Goal: Information Seeking & Learning: Learn about a topic

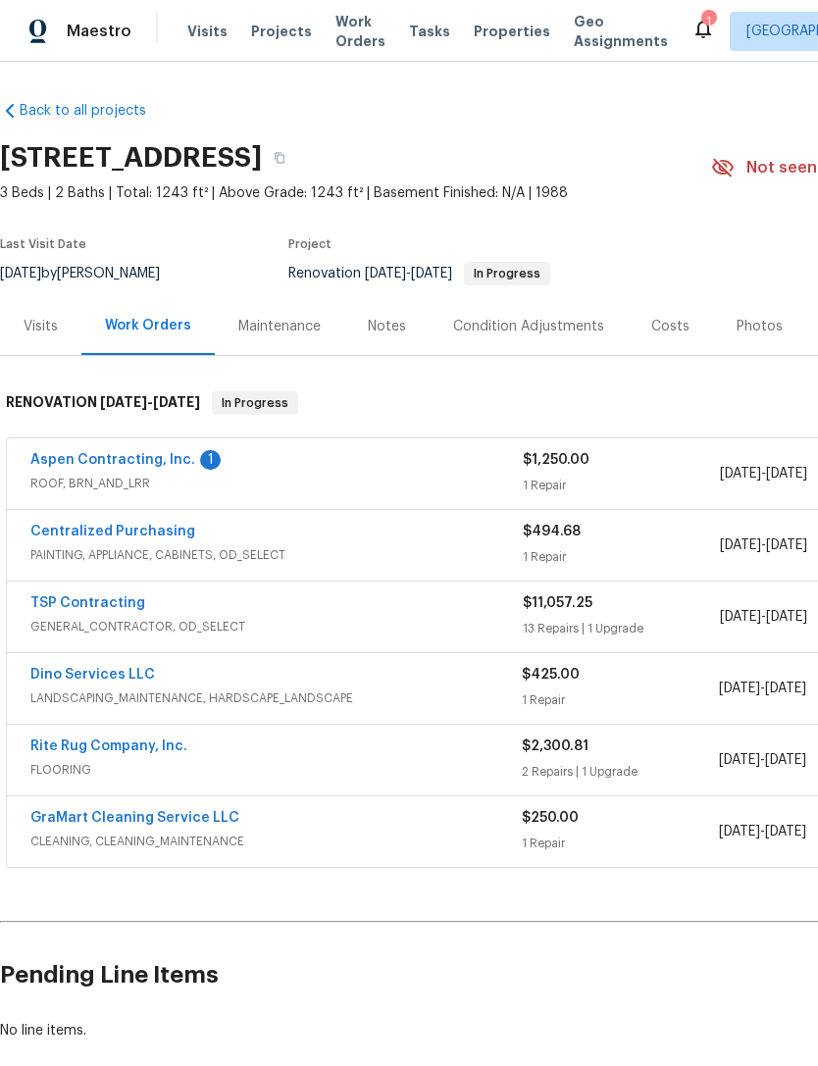
click at [74, 465] on link "Aspen Contracting, Inc." at bounding box center [112, 460] width 165 height 14
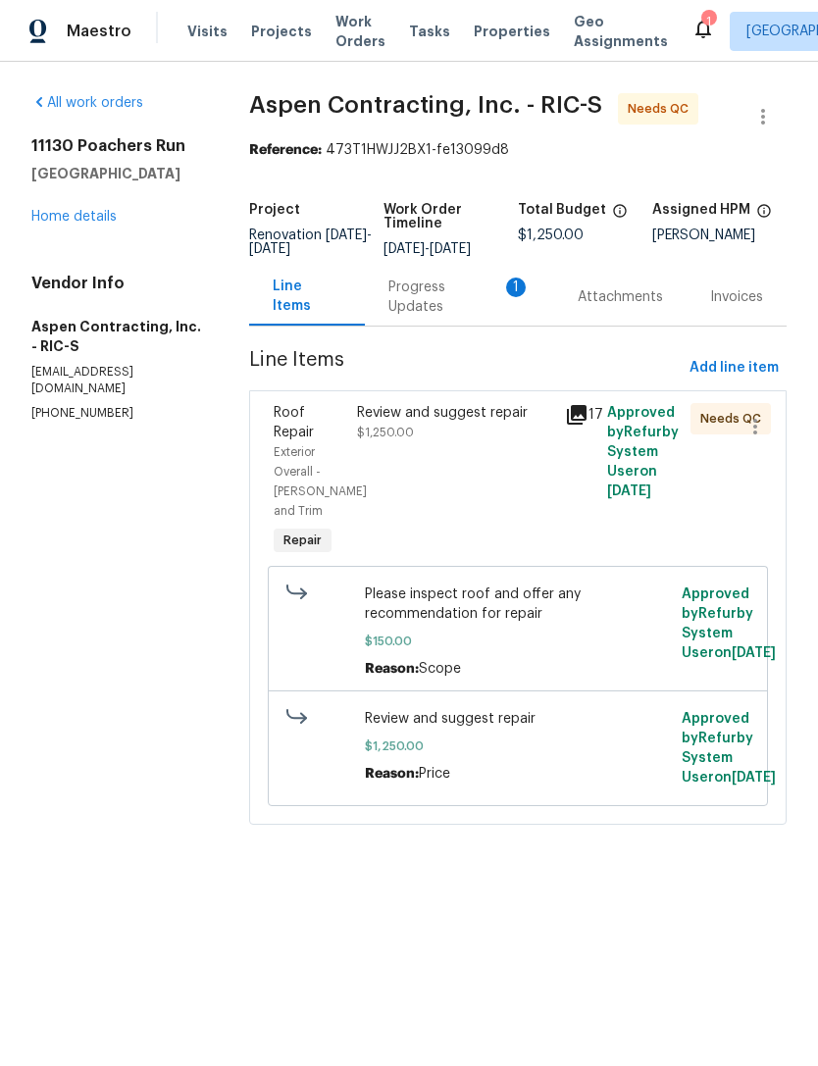
click at [432, 317] on div "Progress Updates 1" at bounding box center [459, 297] width 142 height 39
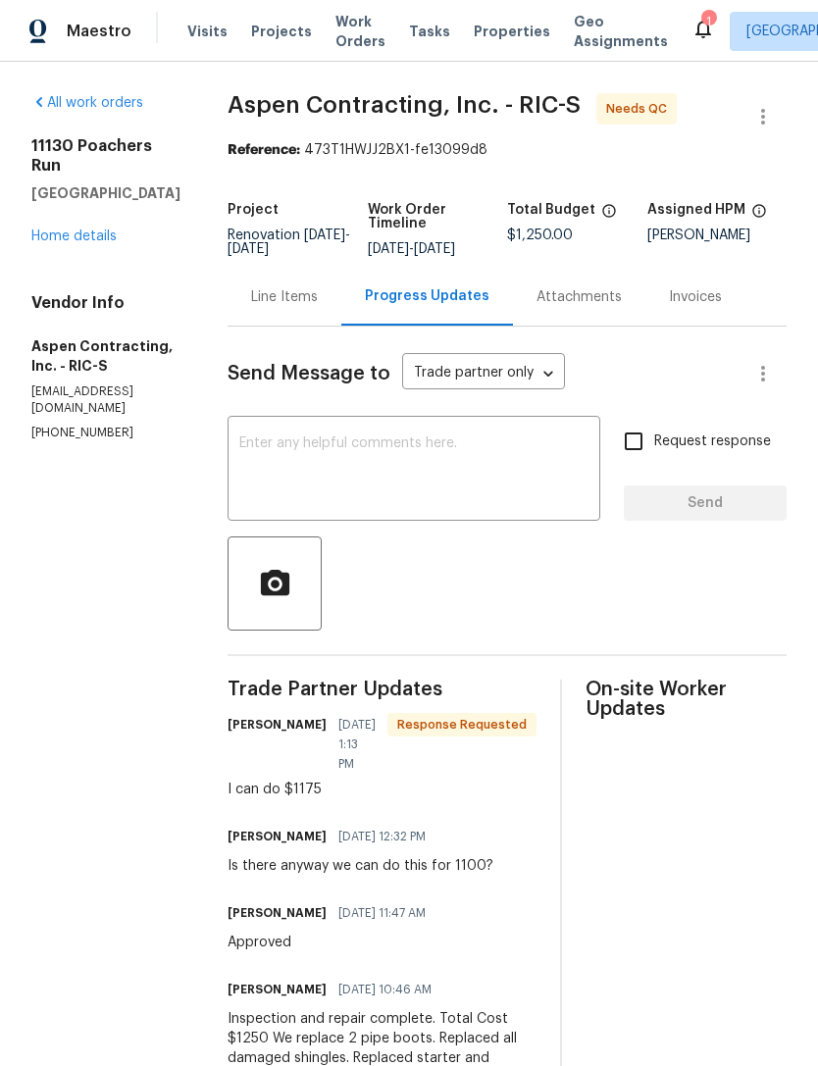
click at [311, 307] on div "Line Items" at bounding box center [284, 297] width 67 height 20
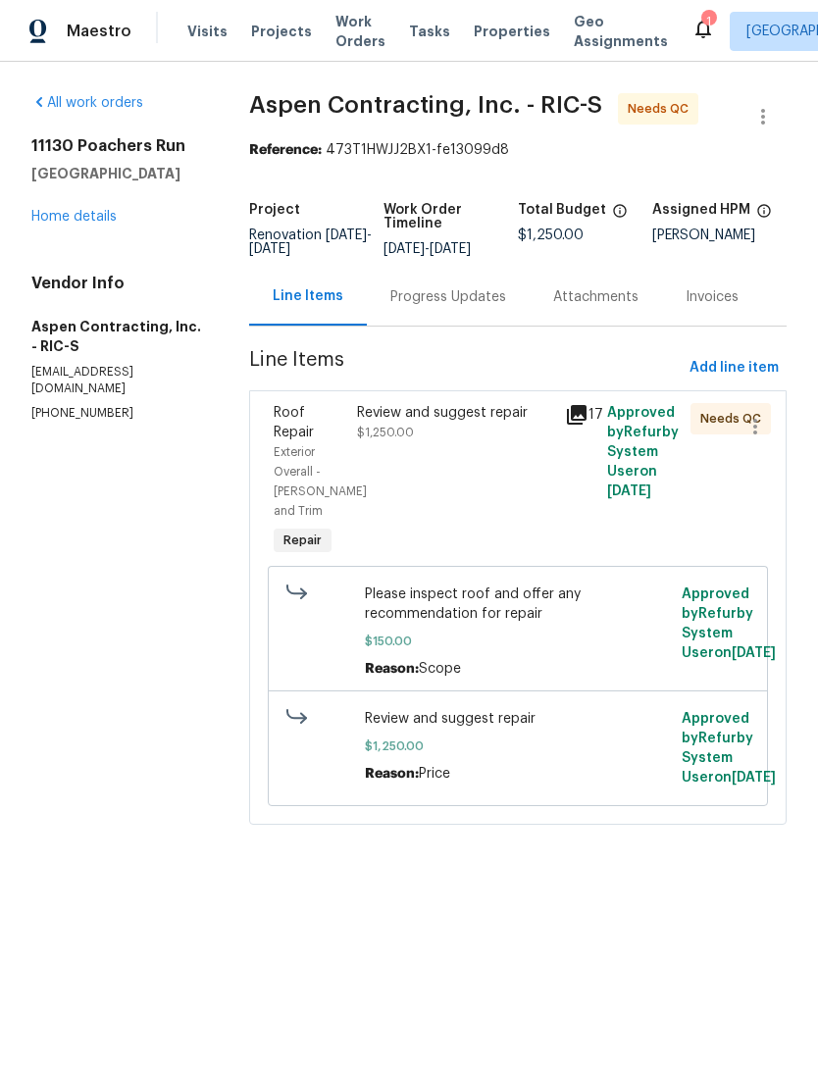
click at [96, 220] on link "Home details" at bounding box center [73, 217] width 85 height 14
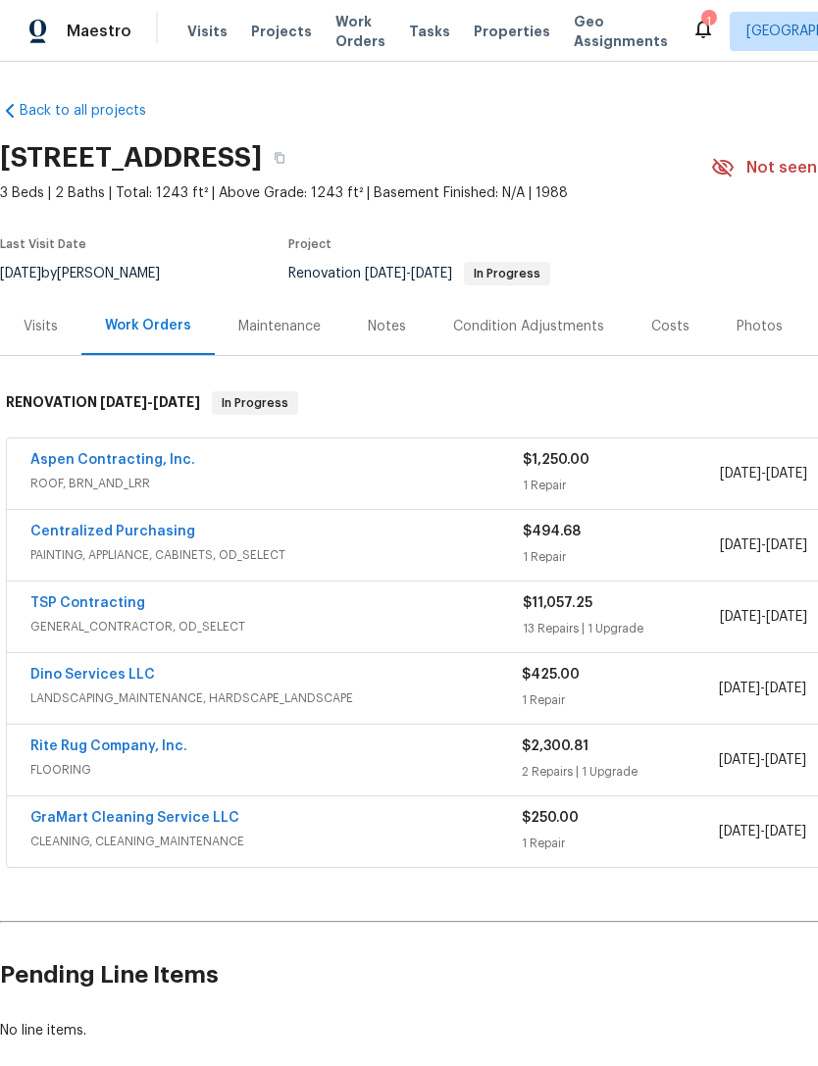
click at [544, 329] on div "Condition Adjustments" at bounding box center [528, 327] width 151 height 20
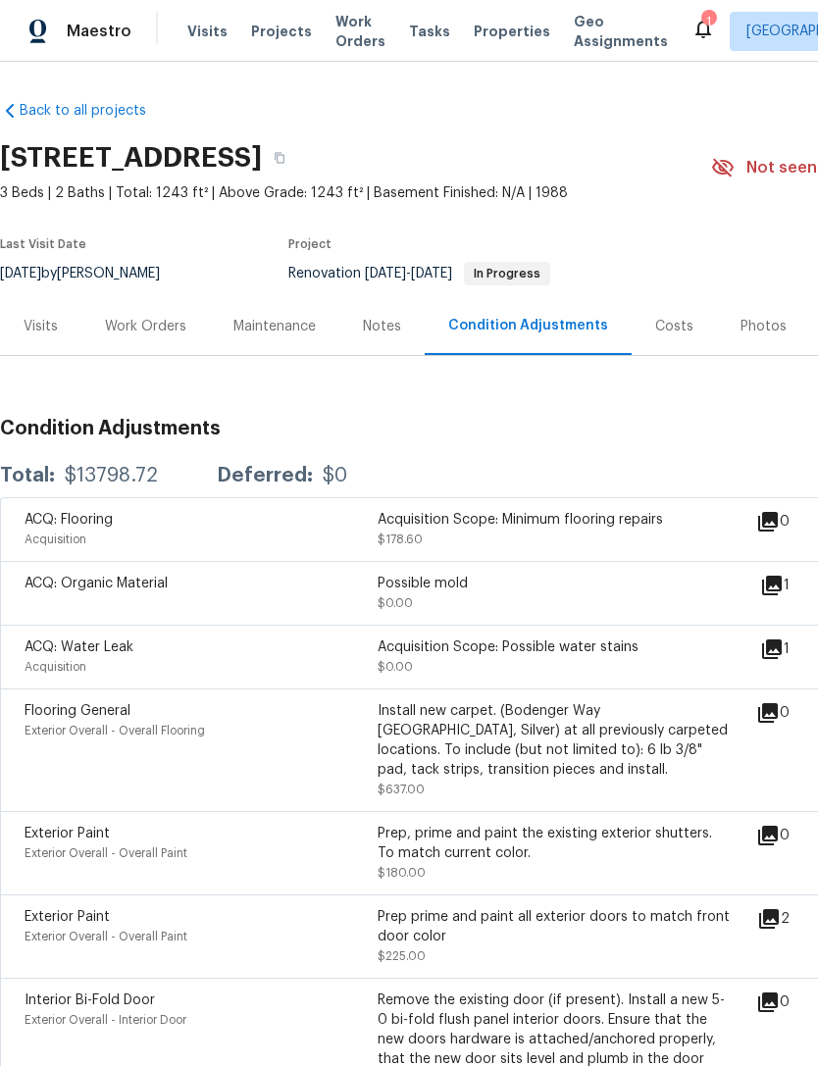
click at [689, 340] on div "Costs" at bounding box center [674, 326] width 85 height 58
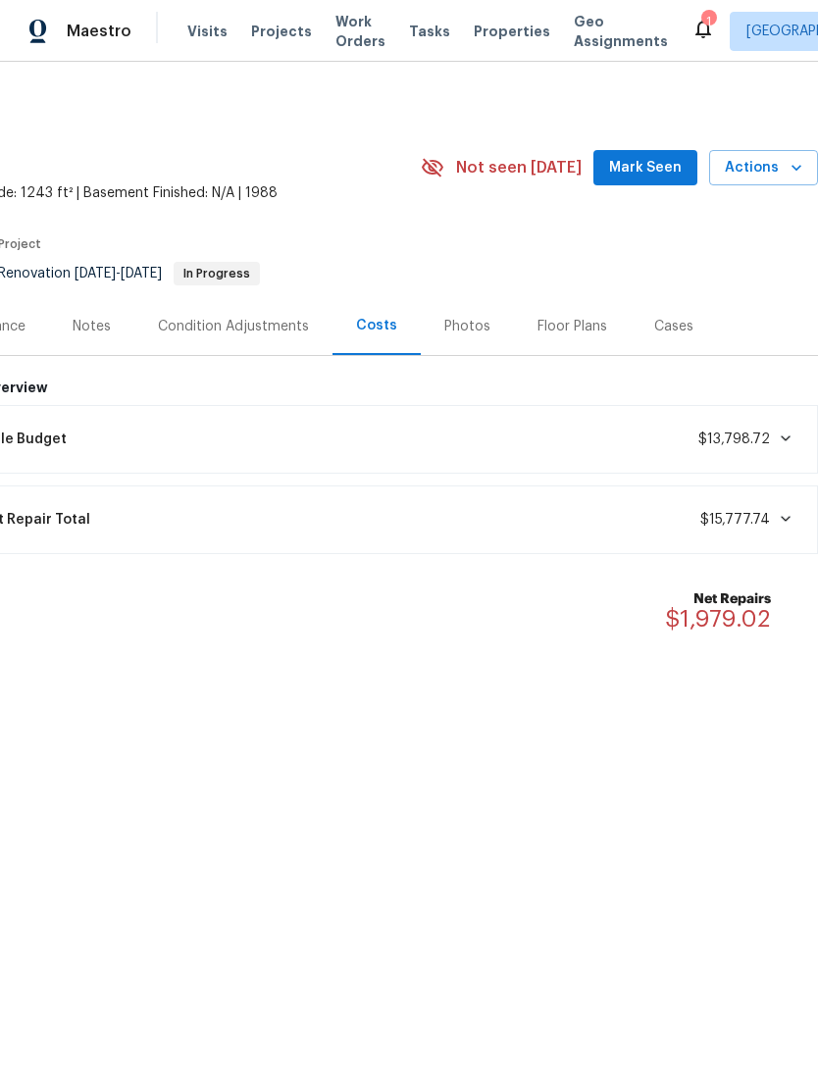
scroll to position [0, 290]
click at [794, 429] on div "Lifecycle Budget $13,798.72" at bounding box center [371, 439] width 869 height 43
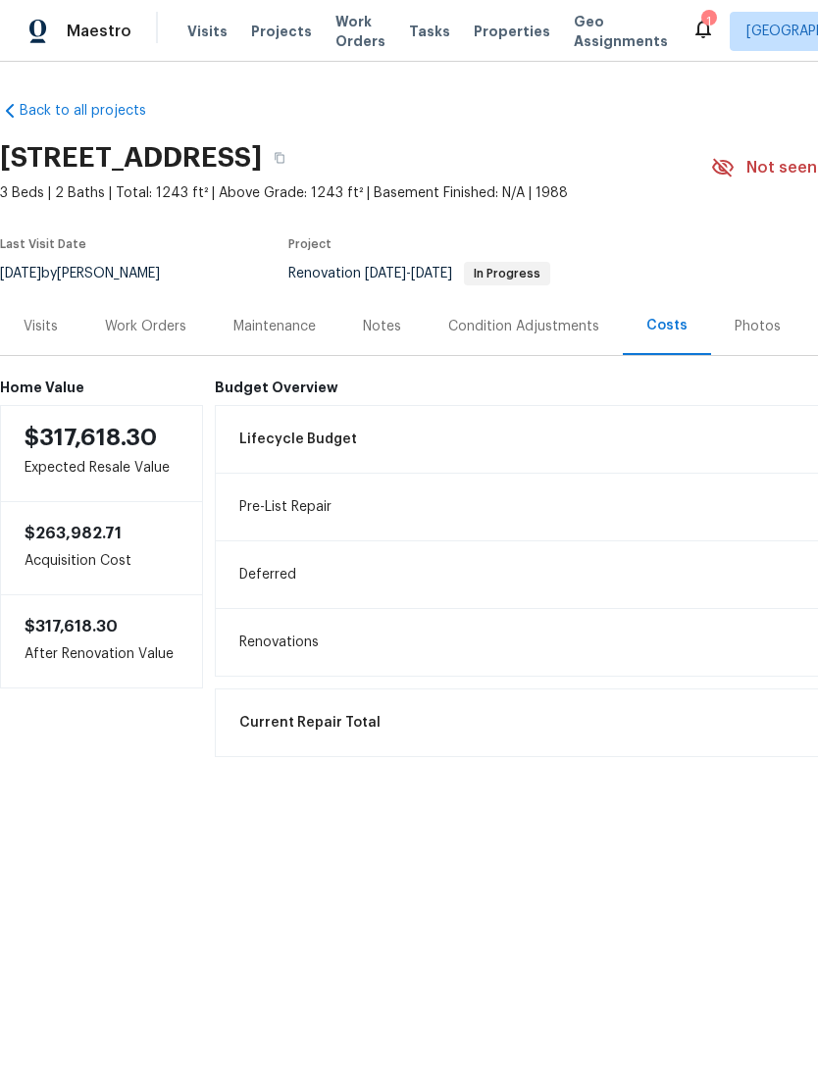
scroll to position [0, 0]
click at [175, 329] on div "Work Orders" at bounding box center [145, 327] width 81 height 20
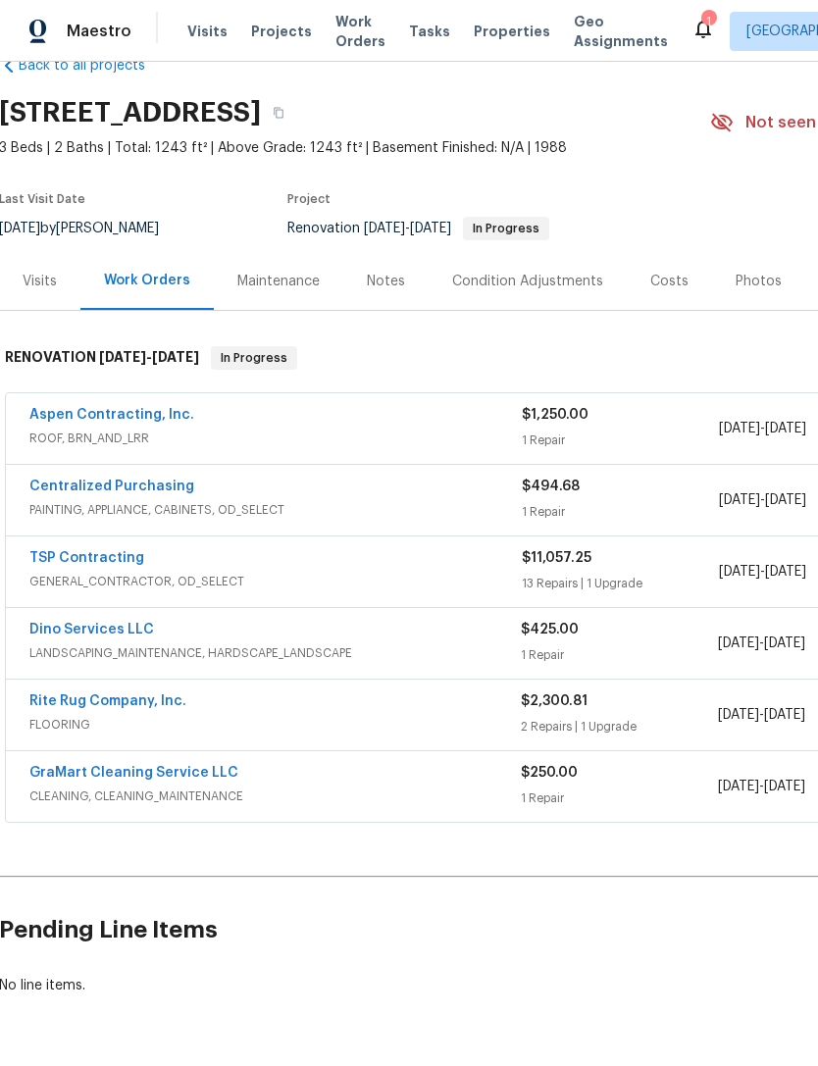
scroll to position [44, 2]
click at [68, 635] on link "Dino Services LLC" at bounding box center [90, 631] width 125 height 14
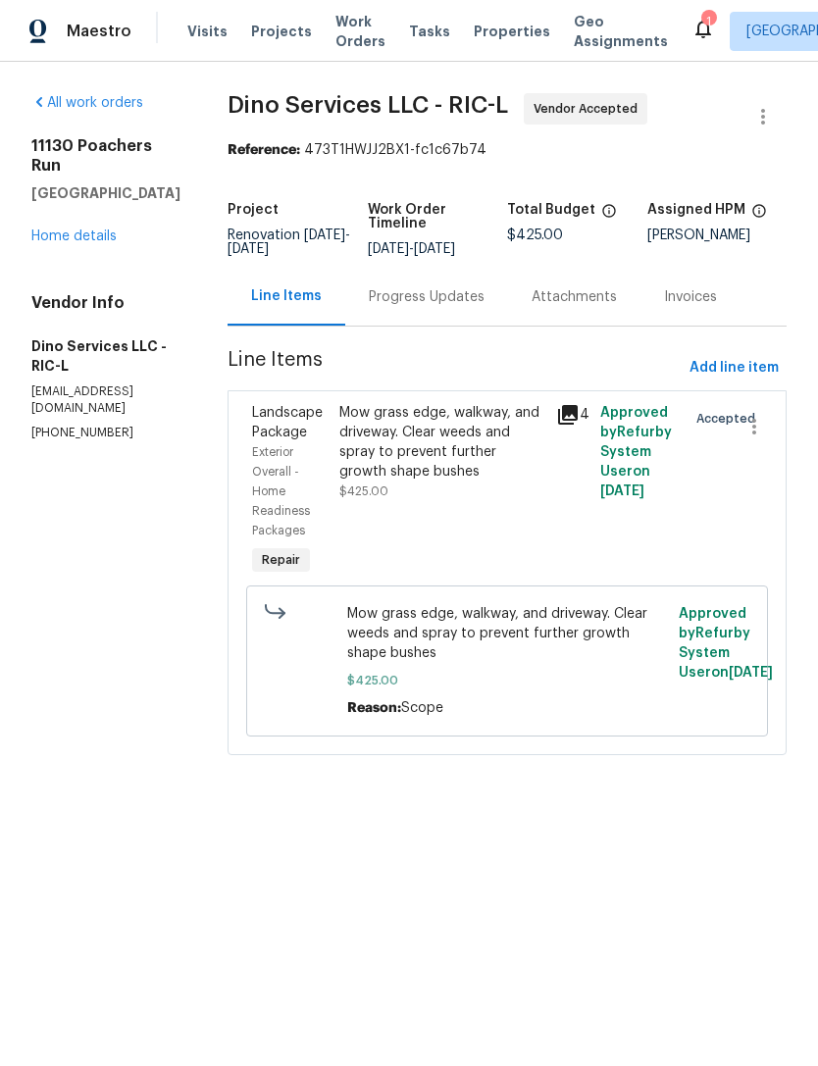
click at [66, 243] on link "Home details" at bounding box center [73, 237] width 85 height 14
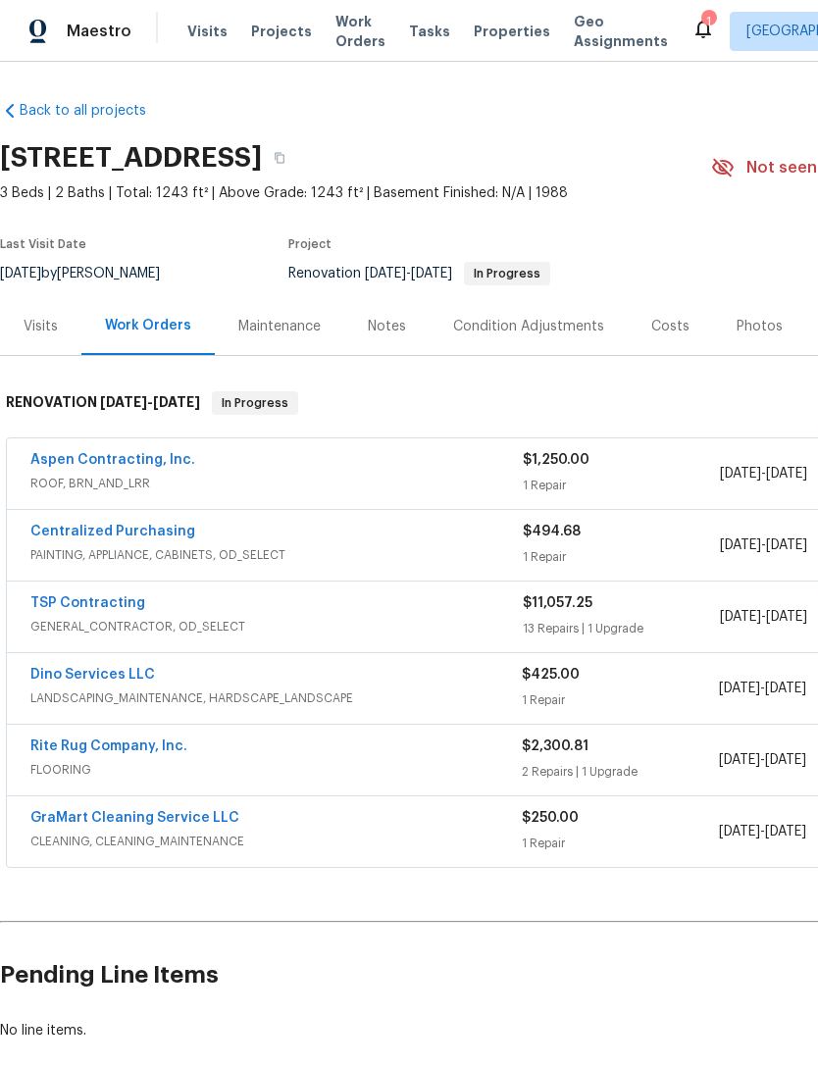
click at [110, 673] on link "Dino Services LLC" at bounding box center [92, 675] width 125 height 14
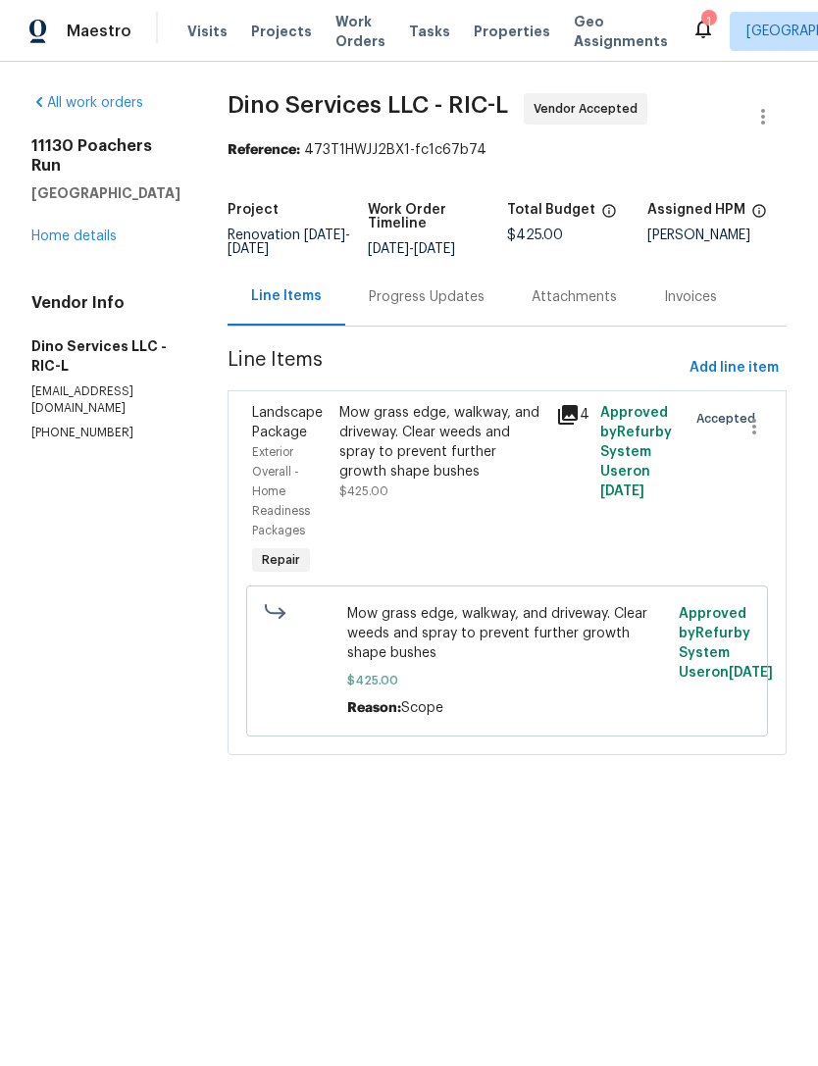
click at [52, 243] on link "Home details" at bounding box center [73, 237] width 85 height 14
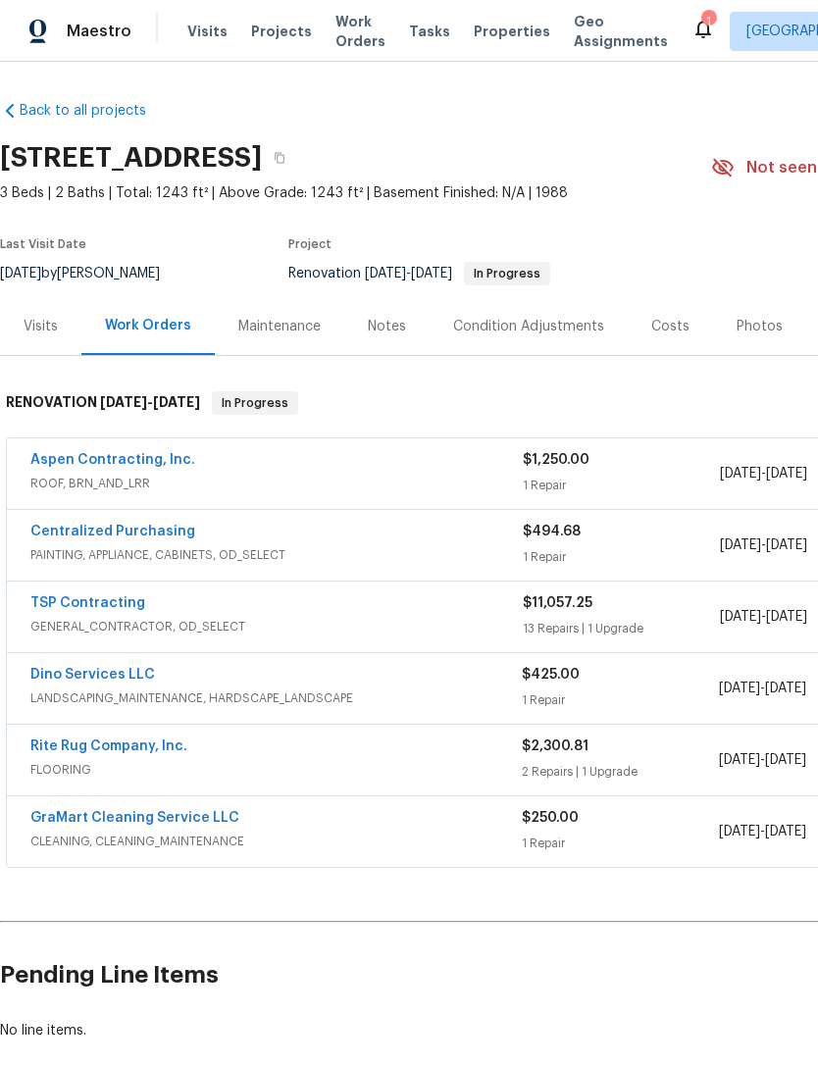
click at [73, 600] on link "TSP Contracting" at bounding box center [87, 603] width 115 height 14
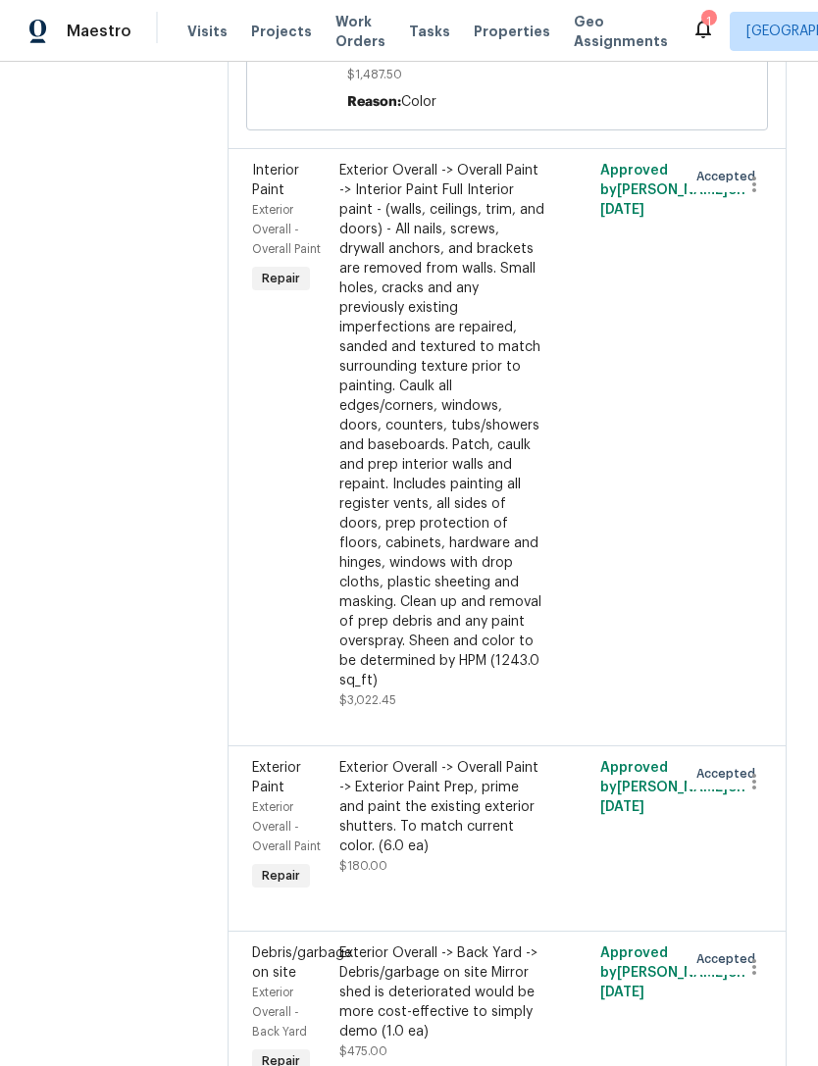
scroll to position [1416, 0]
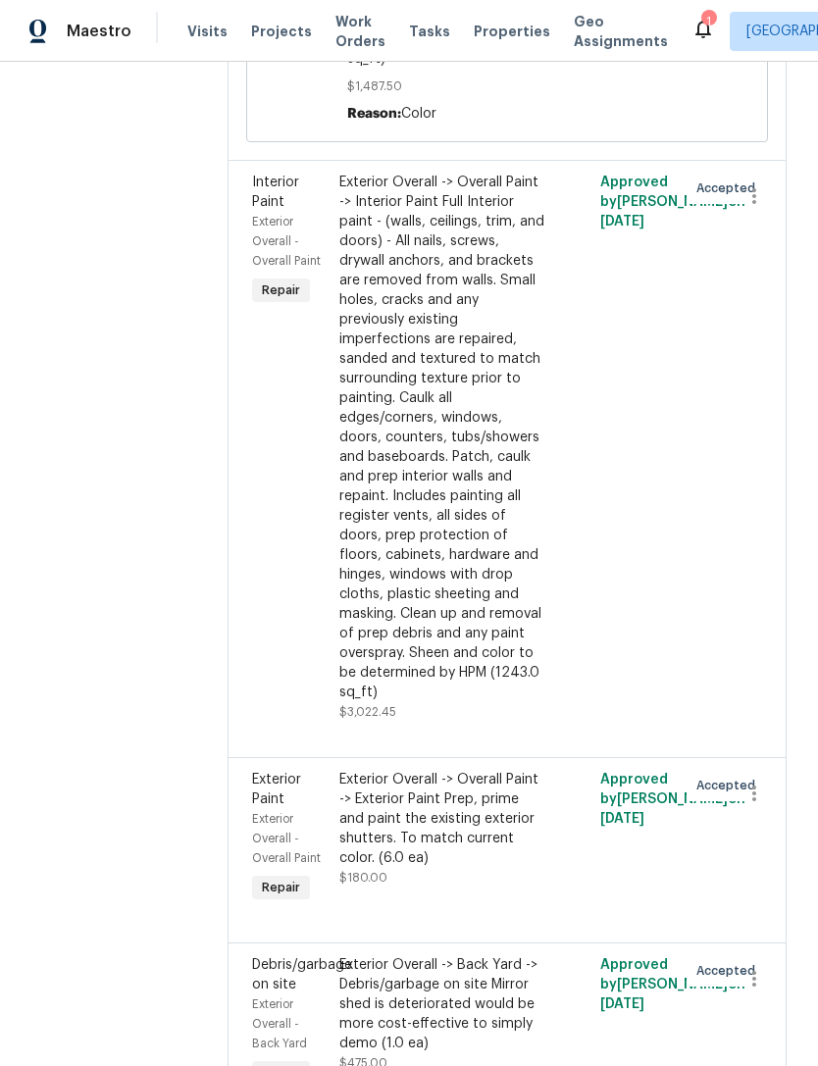
click at [461, 469] on div "Exterior Overall -> Overall Paint -> Interior Paint Full Interior paint - (wall…" at bounding box center [442, 438] width 206 height 530
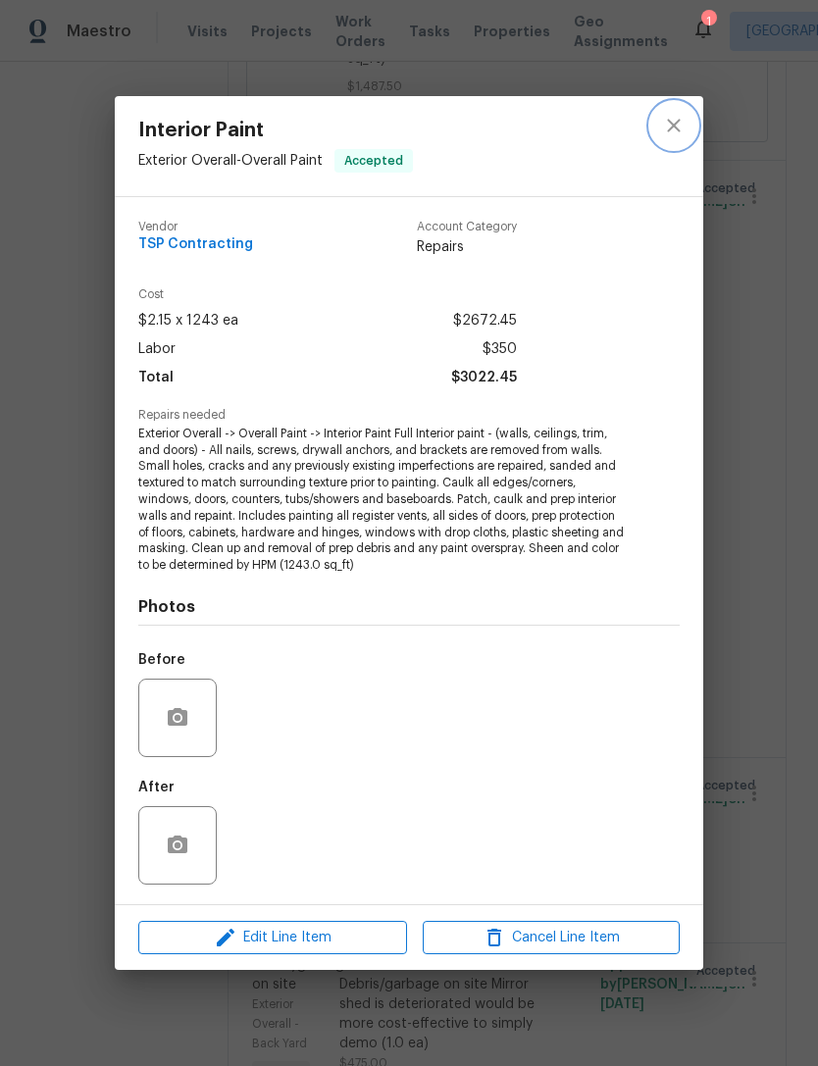
click at [676, 131] on icon "close" at bounding box center [674, 126] width 24 height 24
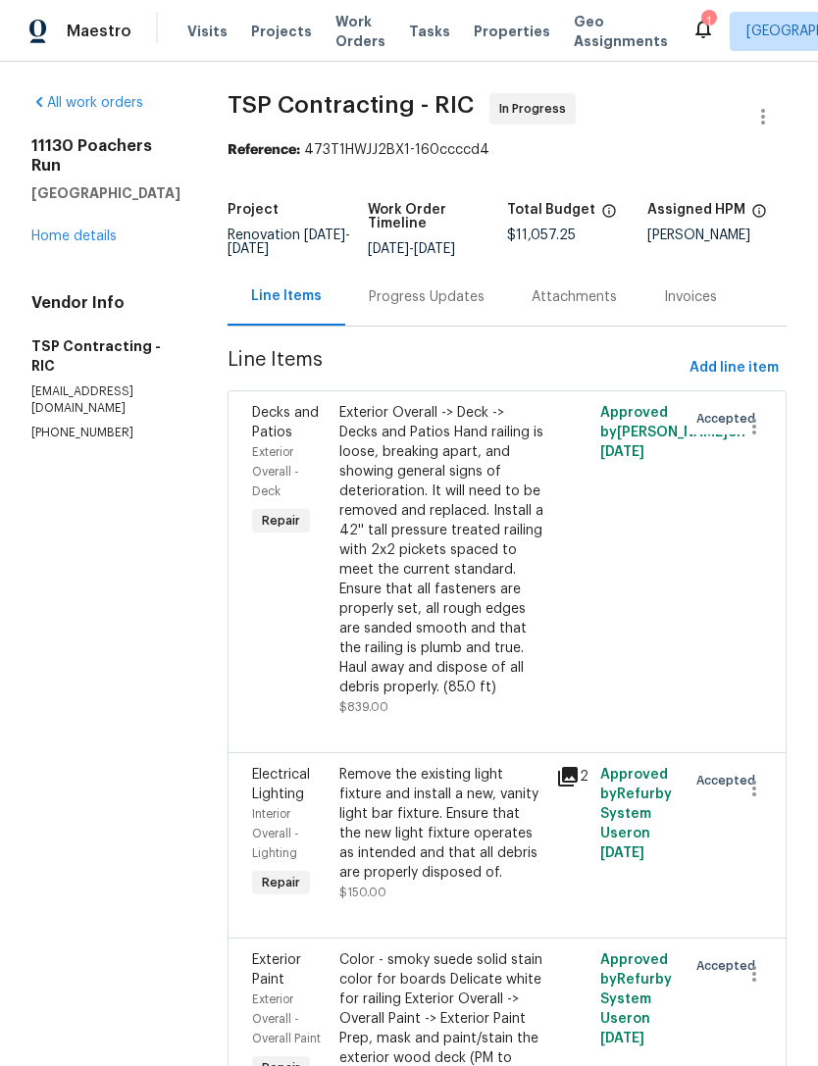
scroll to position [0, 0]
